Goal: Transaction & Acquisition: Purchase product/service

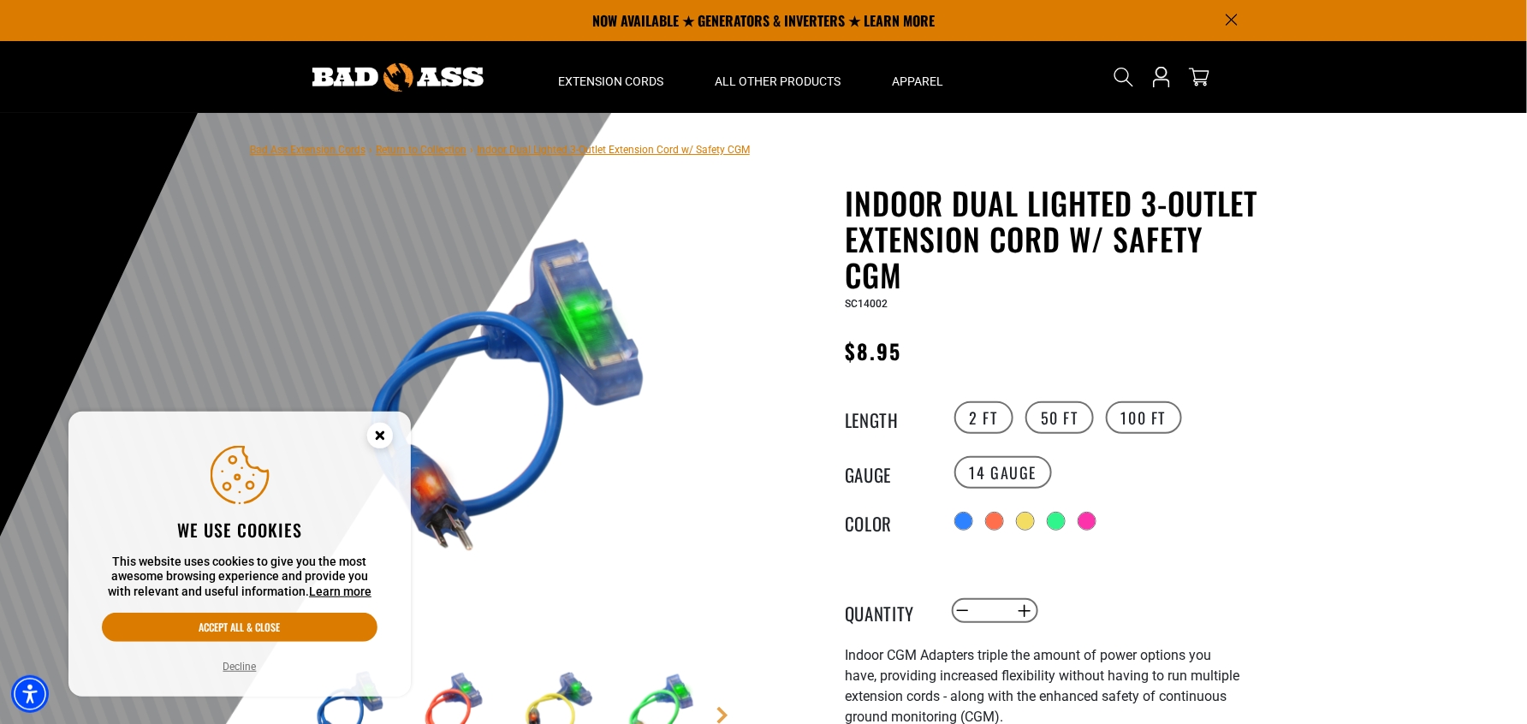
click at [327, 146] on link "Bad Ass Extension Cords" at bounding box center [308, 150] width 116 height 12
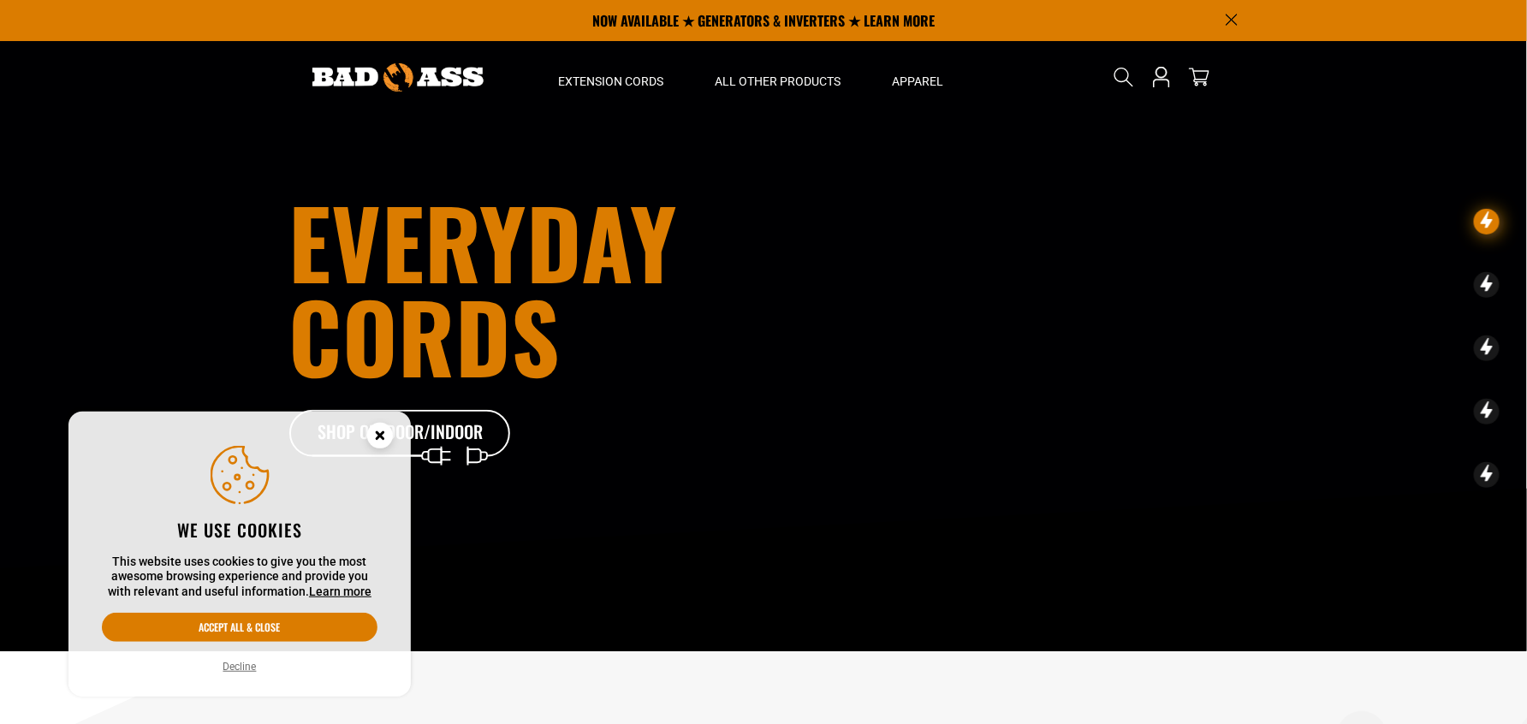
click at [374, 426] on circle "Cookie Consent" at bounding box center [380, 436] width 26 height 26
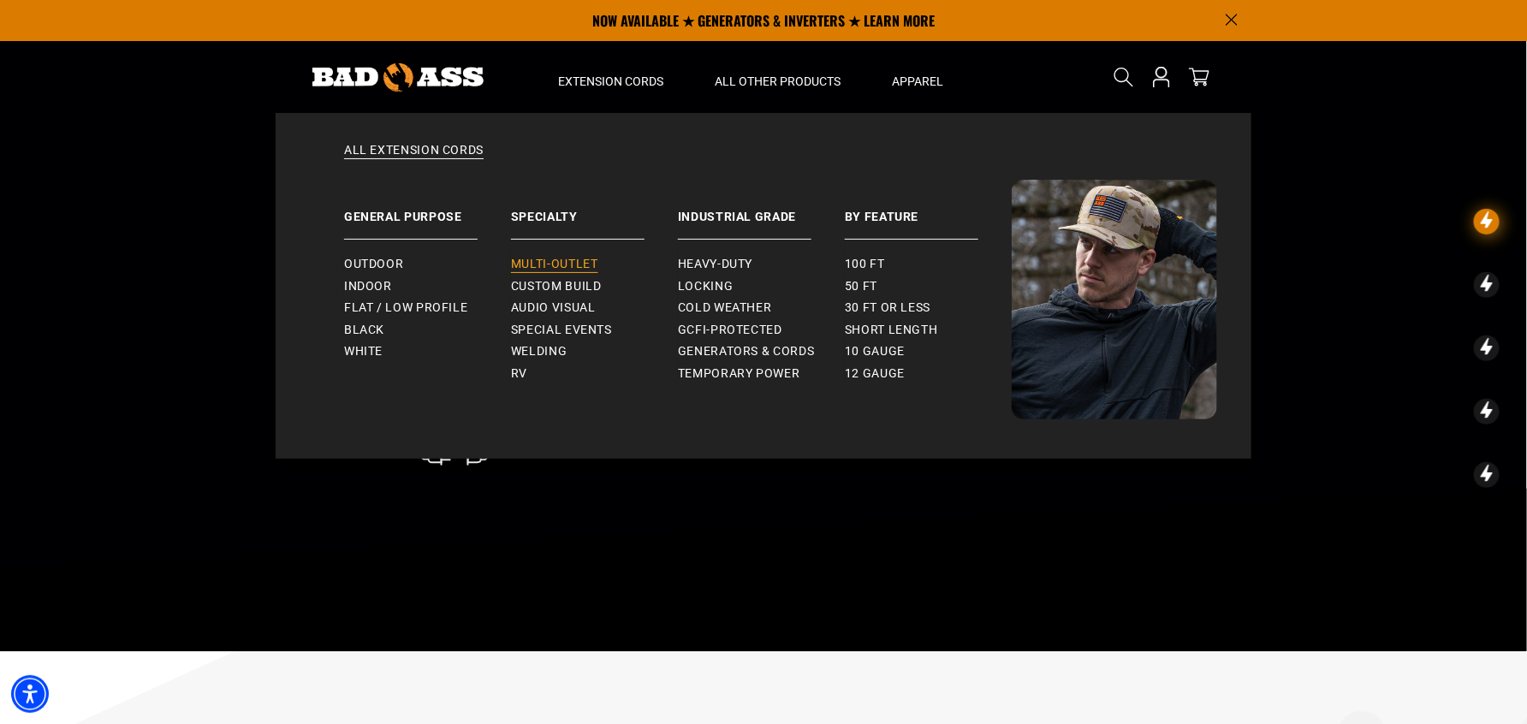
click at [571, 258] on span "Multi-Outlet" at bounding box center [554, 264] width 87 height 15
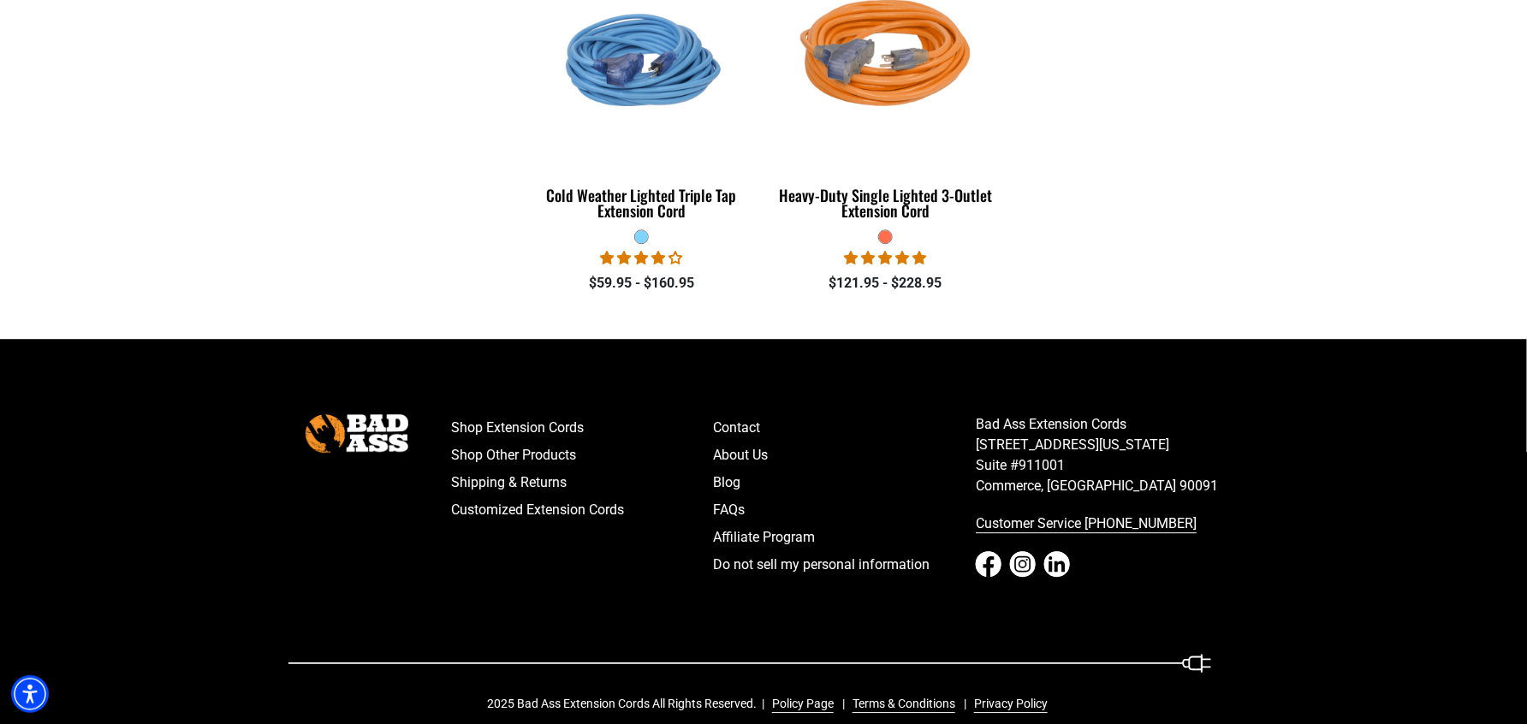
scroll to position [1746, 0]
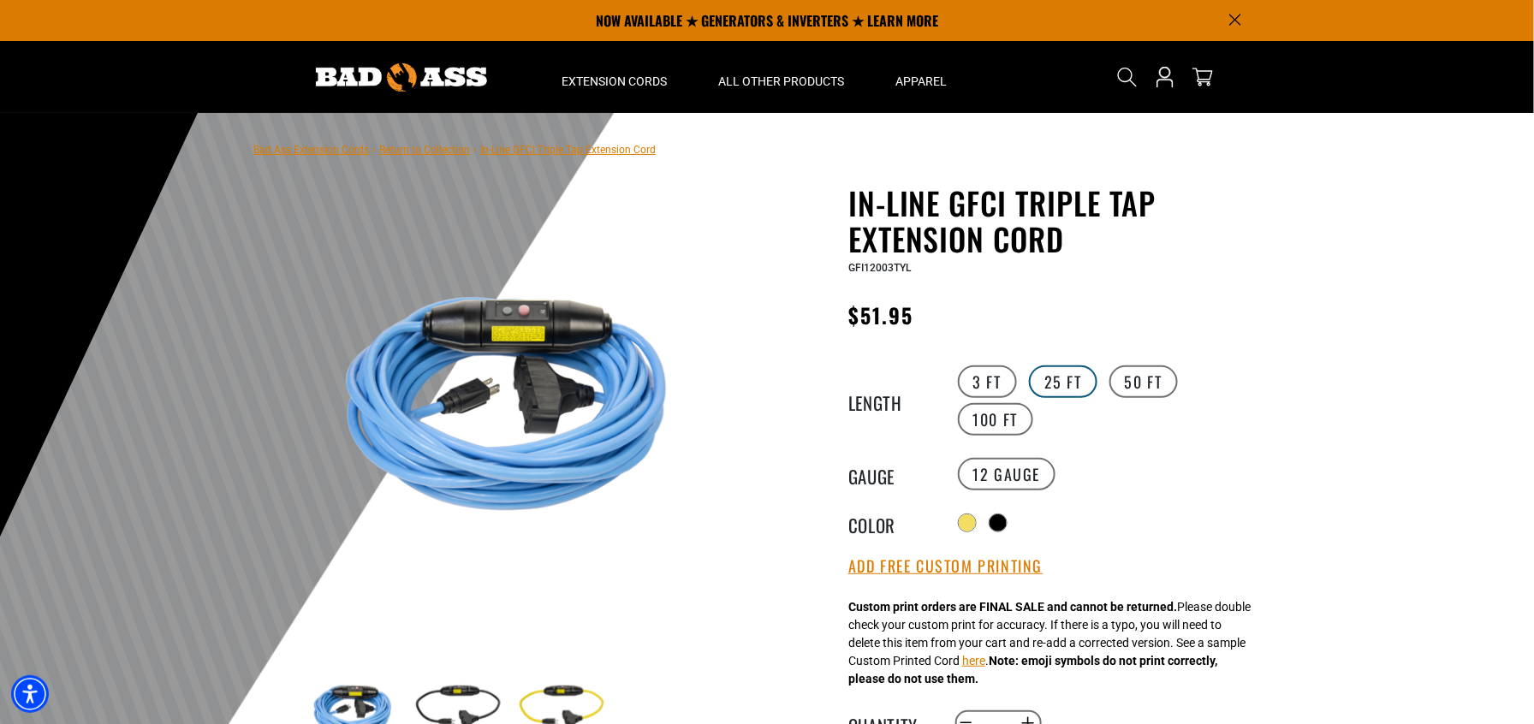
click at [1063, 376] on label "25 FT" at bounding box center [1063, 381] width 68 height 33
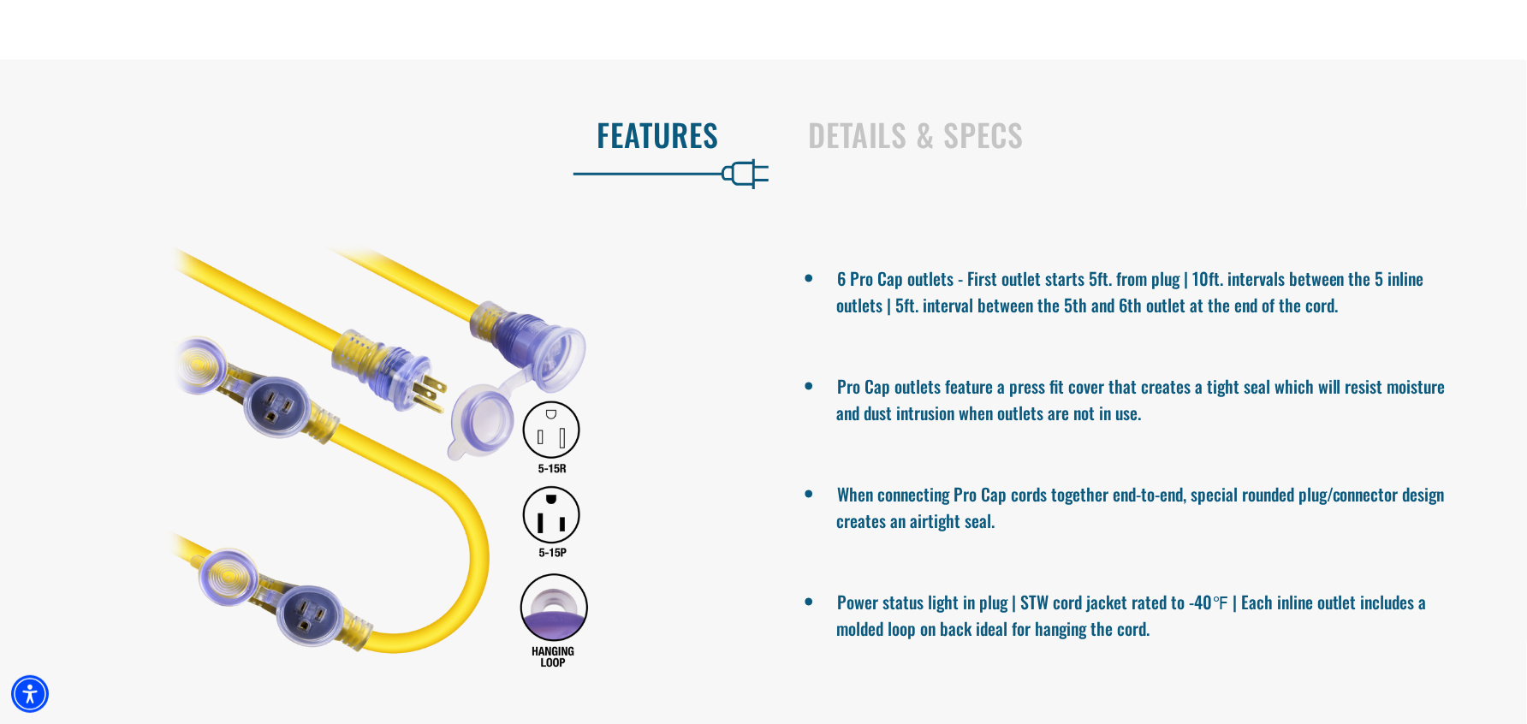
scroll to position [1113, 0]
